Goal: Information Seeking & Learning: Check status

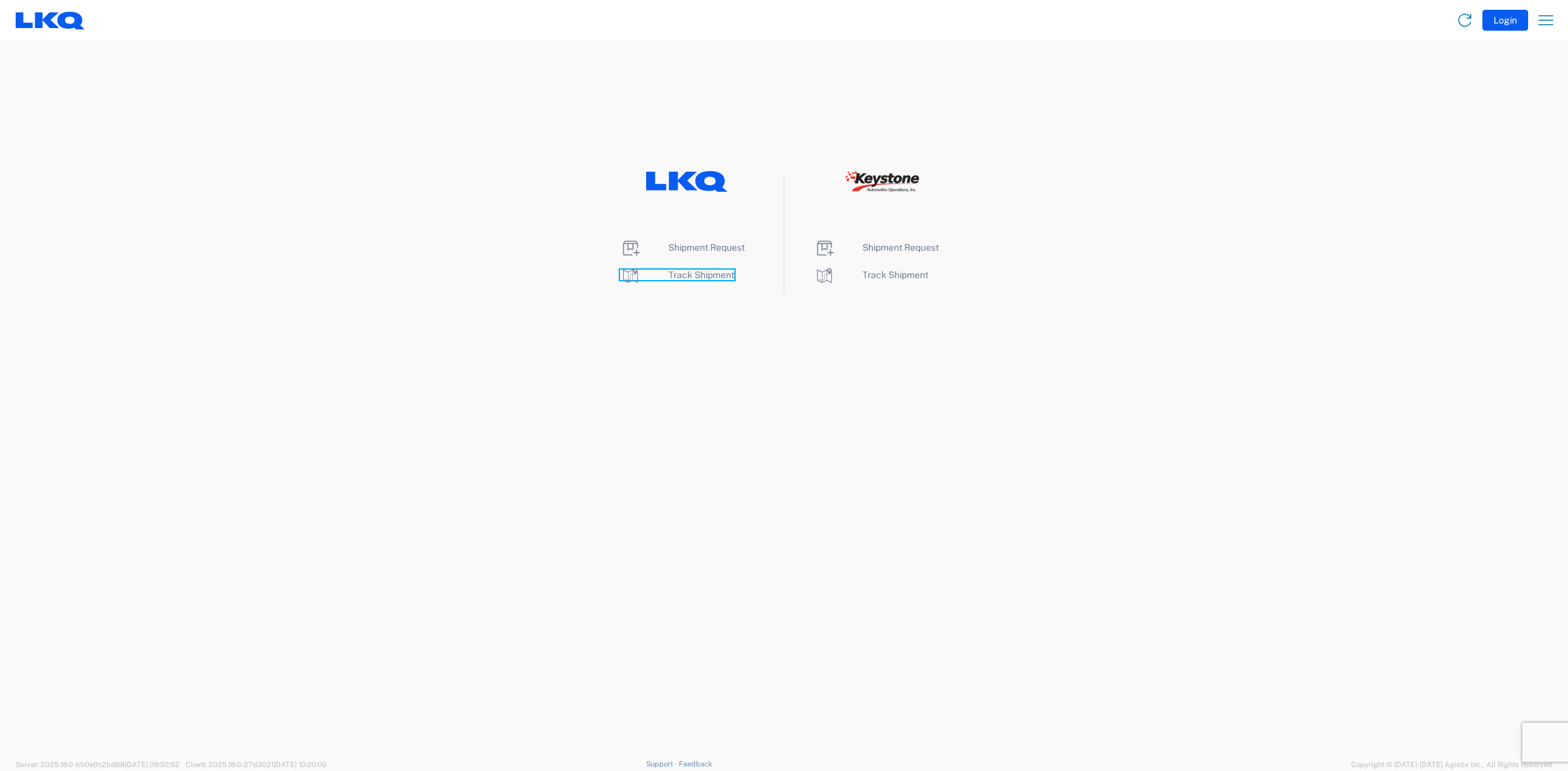
click at [721, 274] on span "Track Shipment" at bounding box center [701, 274] width 66 height 10
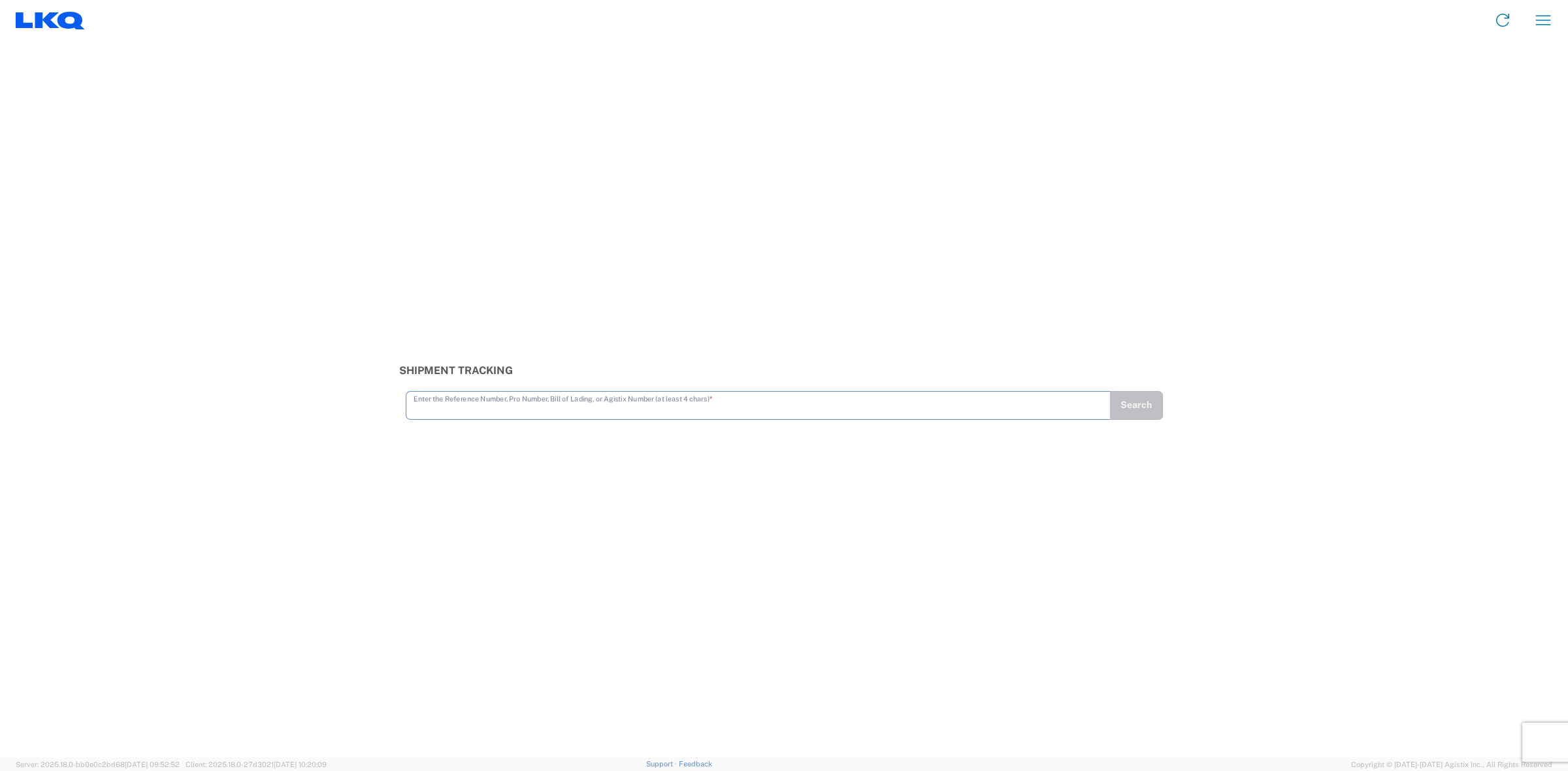
click at [762, 409] on input "text" at bounding box center [758, 404] width 689 height 23
type input "56707744"
click at [1157, 392] on button "Search" at bounding box center [1136, 405] width 54 height 29
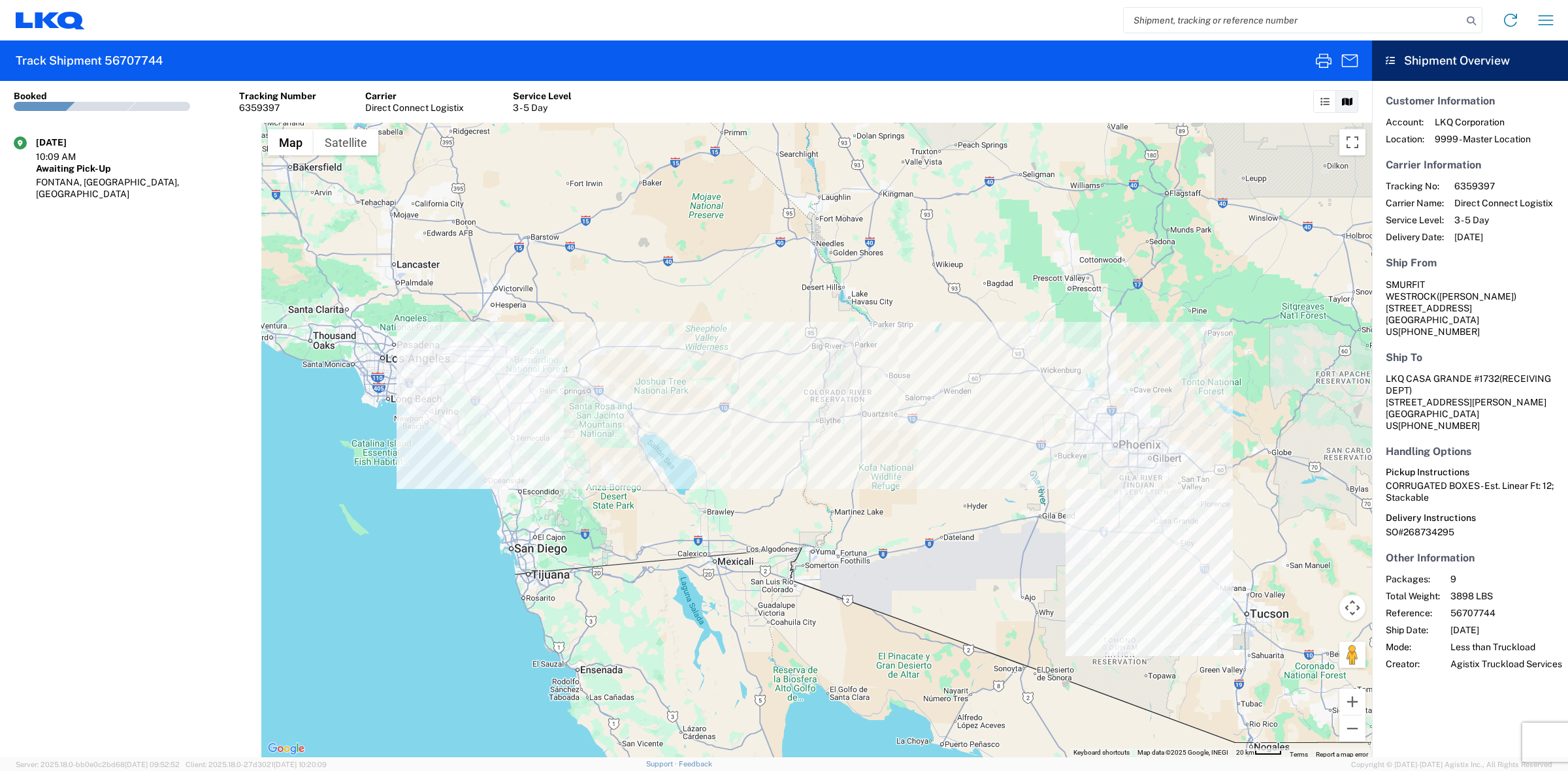
click at [172, 423] on agx-shipment-transit-statuses-widget "[DATE] 10:09 AM Awaiting Pick-Up FONTANA, [GEOGRAPHIC_DATA], [GEOGRAPHIC_DATA]" at bounding box center [130, 440] width 261 height 634
